Goal: Register for event/course

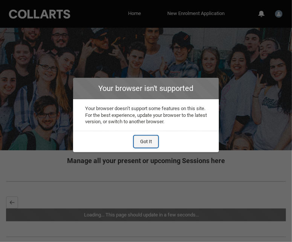
click at [151, 142] on button "Got It" at bounding box center [146, 142] width 24 height 12
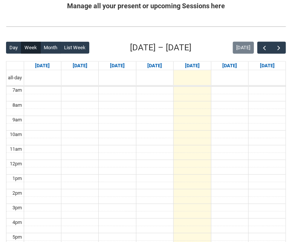
scroll to position [159, 0]
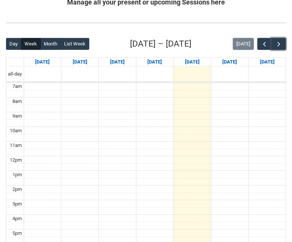
click at [284, 46] on button "button" at bounding box center [278, 44] width 14 height 12
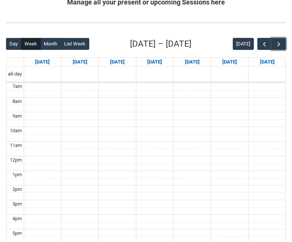
click at [284, 46] on button "button" at bounding box center [278, 44] width 14 height 12
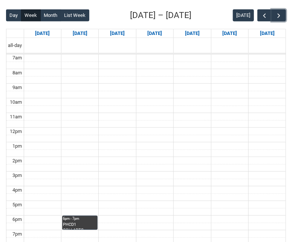
scroll to position [187, 0]
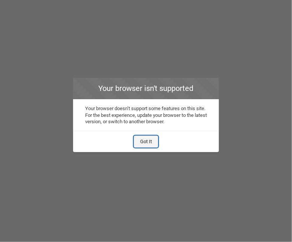
click at [149, 141] on button "Got It" at bounding box center [146, 142] width 24 height 12
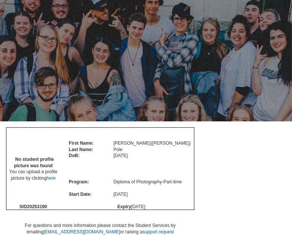
scroll to position [29, 0]
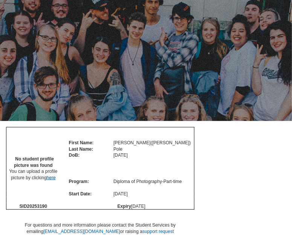
click at [55, 181] on link "here" at bounding box center [51, 177] width 9 height 5
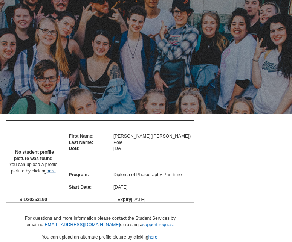
scroll to position [61, 0]
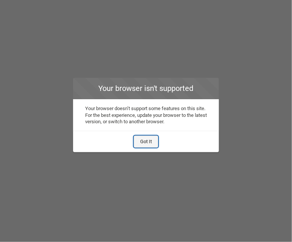
click at [151, 144] on button "Got It" at bounding box center [146, 142] width 24 height 12
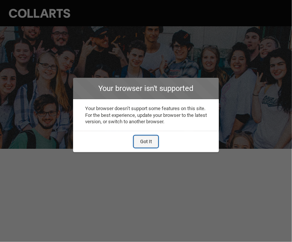
click at [145, 143] on button "Got It" at bounding box center [146, 142] width 24 height 12
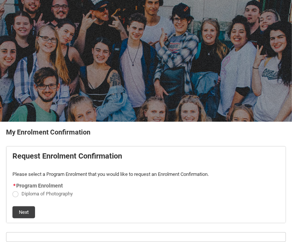
scroll to position [30, 0]
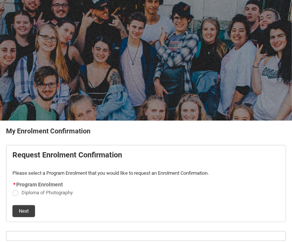
click at [21, 190] on label "Diploma of Photography" at bounding box center [43, 193] width 63 height 6
click at [12, 189] on input "Diploma of Photography" at bounding box center [12, 189] width 0 height 0
radio input "true"
click at [28, 210] on button "Next" at bounding box center [23, 212] width 23 height 12
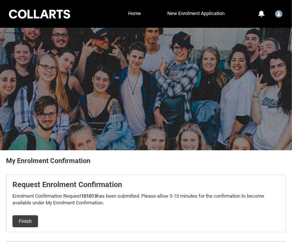
scroll to position [10, 0]
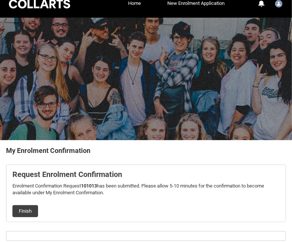
click at [30, 210] on button "Finish" at bounding box center [25, 212] width 26 height 12
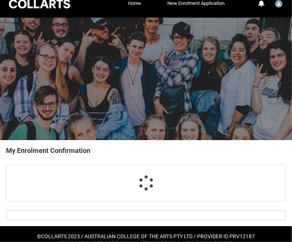
scroll to position [0, 0]
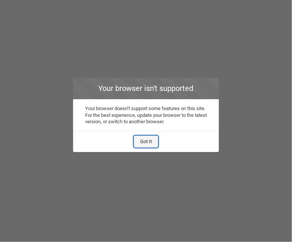
click at [157, 137] on button "Got It" at bounding box center [146, 142] width 24 height 12
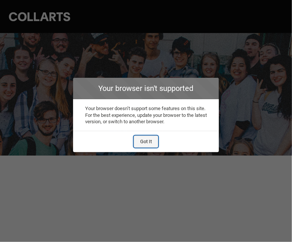
click at [157, 139] on button "Got It" at bounding box center [146, 142] width 24 height 12
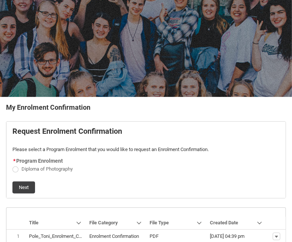
scroll to position [61, 0]
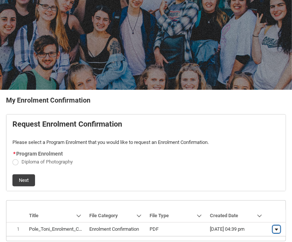
click at [276, 228] on lightning-primitive-icon "button" at bounding box center [276, 229] width 5 height 5
click at [265, 226] on span "Download" at bounding box center [258, 227] width 21 height 6
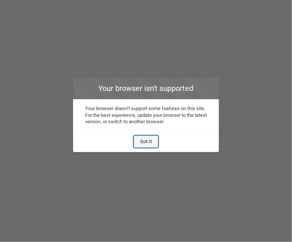
click at [141, 143] on button "Got It" at bounding box center [146, 142] width 24 height 12
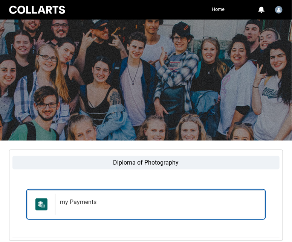
click at [86, 203] on h2 "my Payments" at bounding box center [158, 203] width 197 height 8
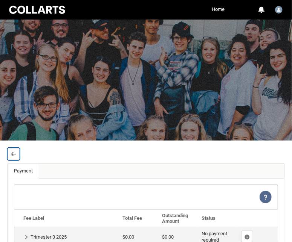
click at [18, 157] on button "Back" at bounding box center [14, 154] width 12 height 12
